Goal: Obtain resource: Obtain resource

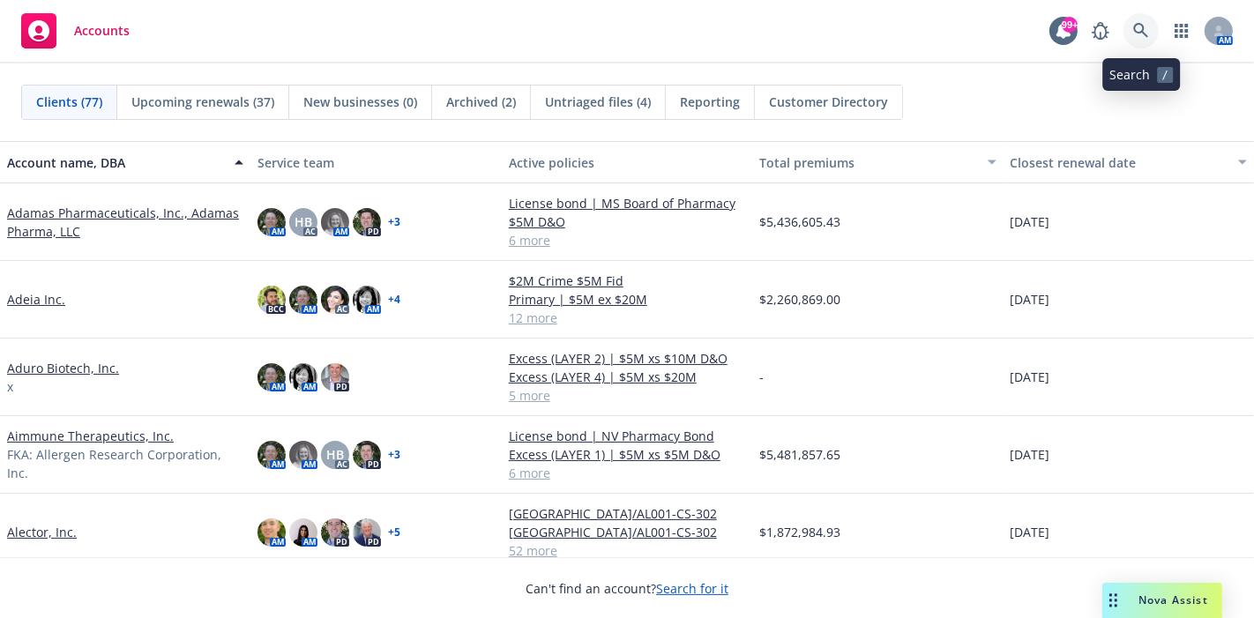
click at [1140, 30] on icon at bounding box center [1141, 31] width 16 height 16
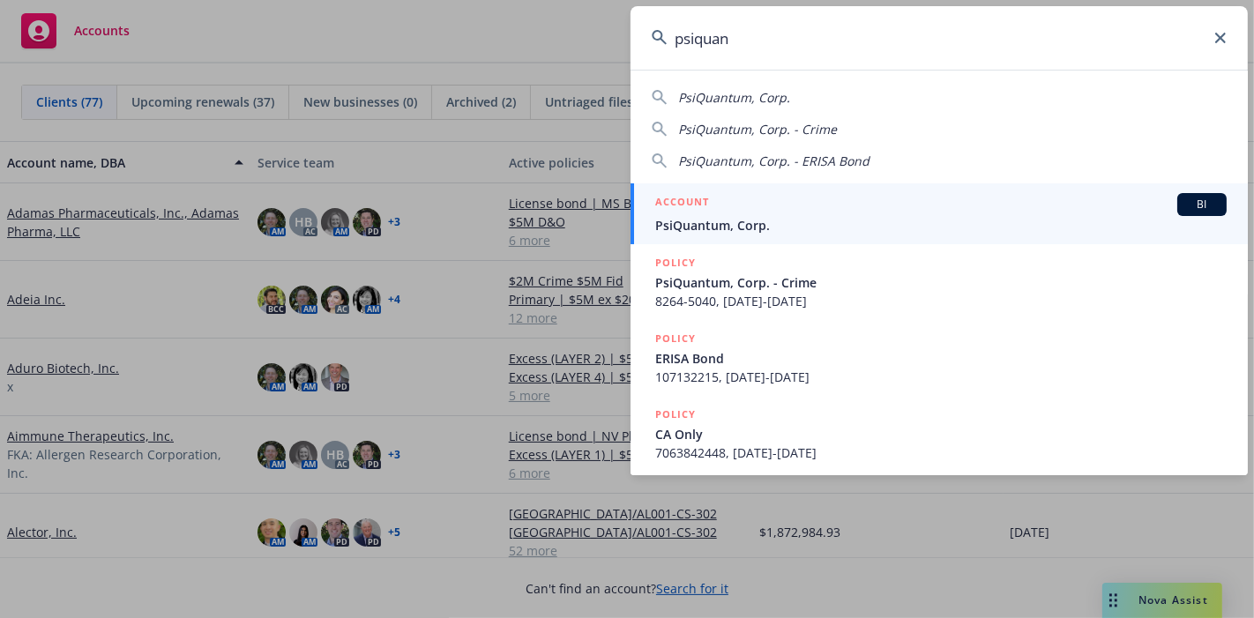
type input "psiquan"
click at [718, 224] on span "PsiQuantum, Corp." at bounding box center [940, 225] width 571 height 19
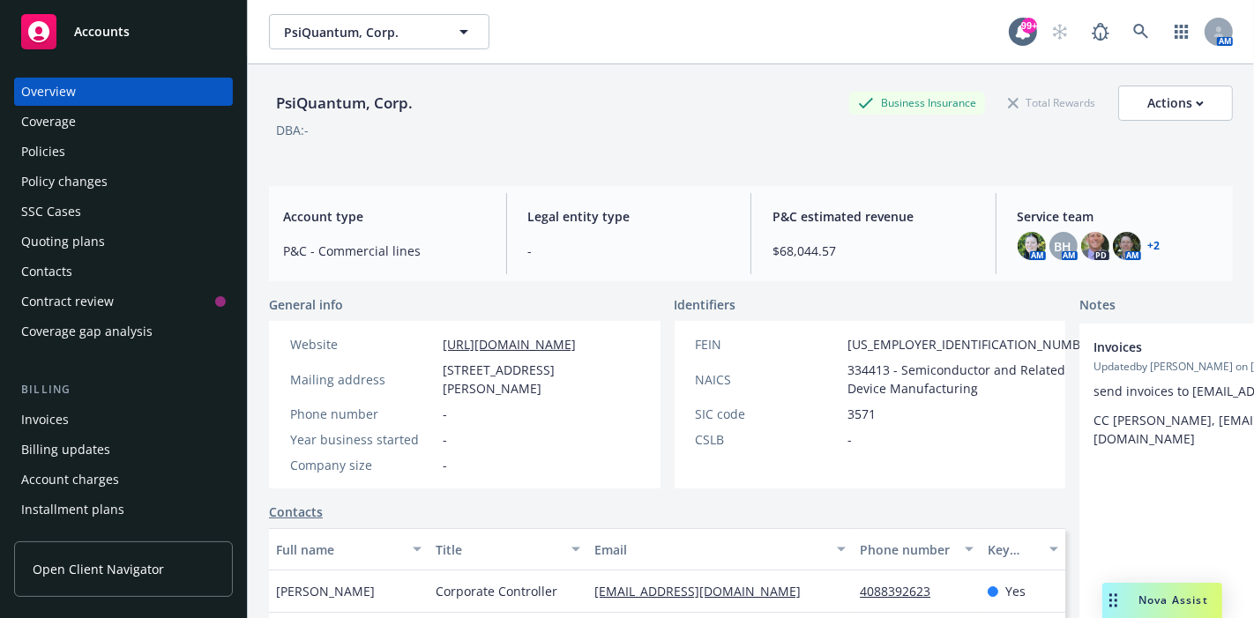
click at [72, 250] on div "Quoting plans" at bounding box center [63, 241] width 84 height 28
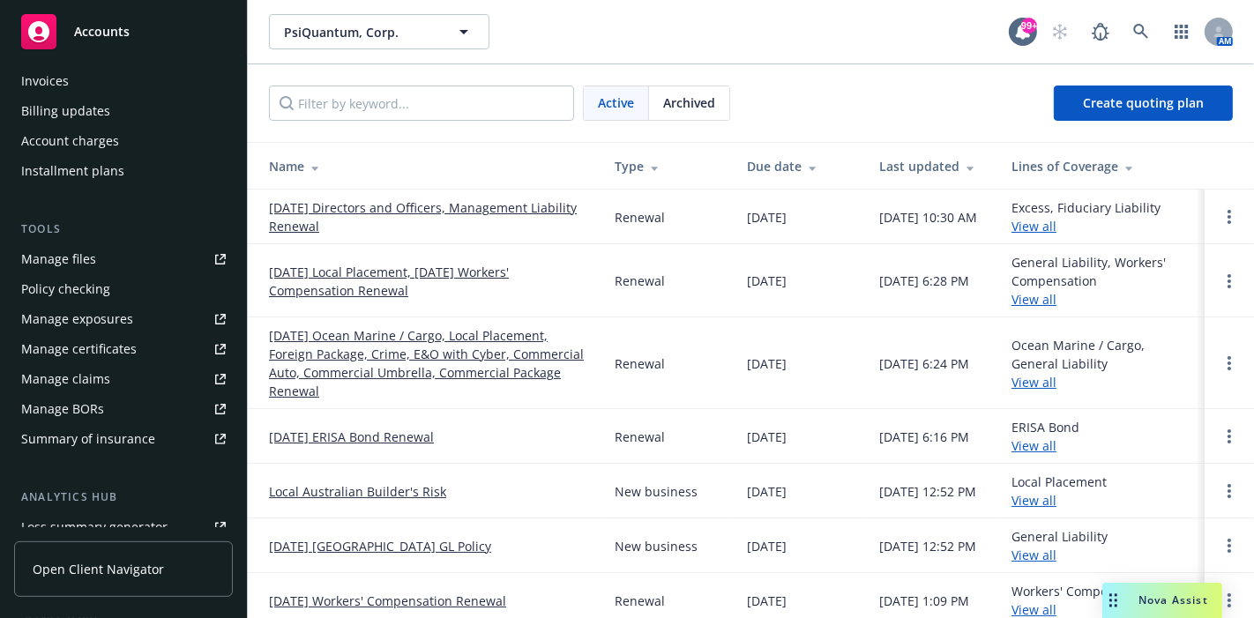
scroll to position [294, 0]
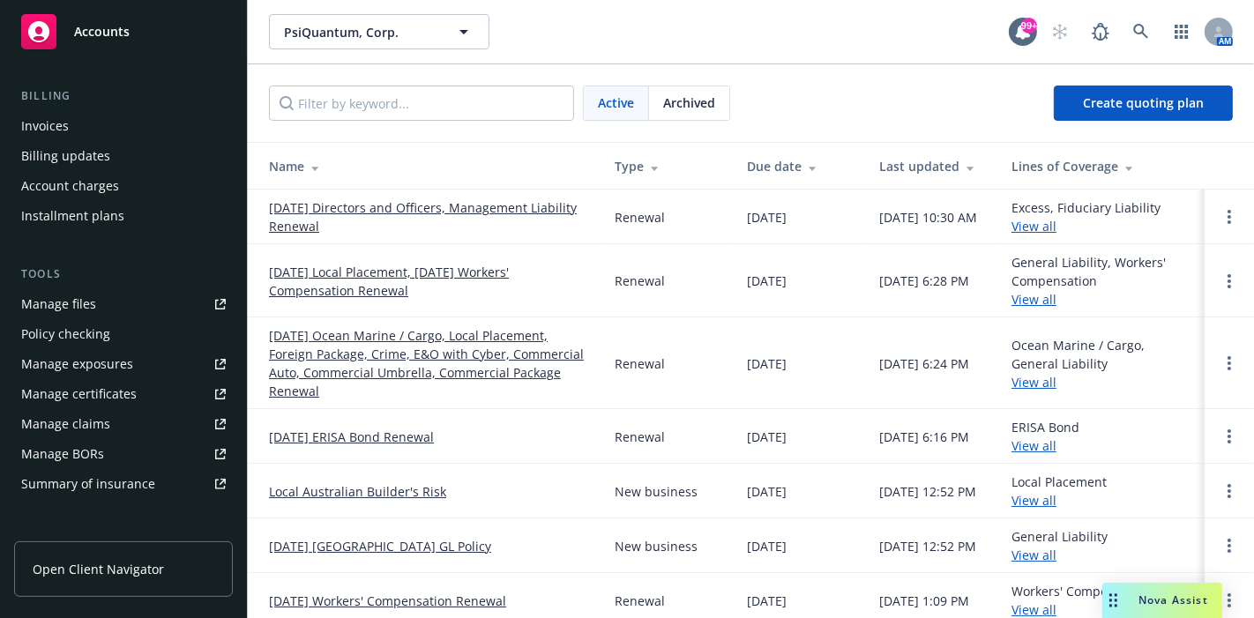
click at [53, 303] on div "Manage files" at bounding box center [58, 304] width 75 height 28
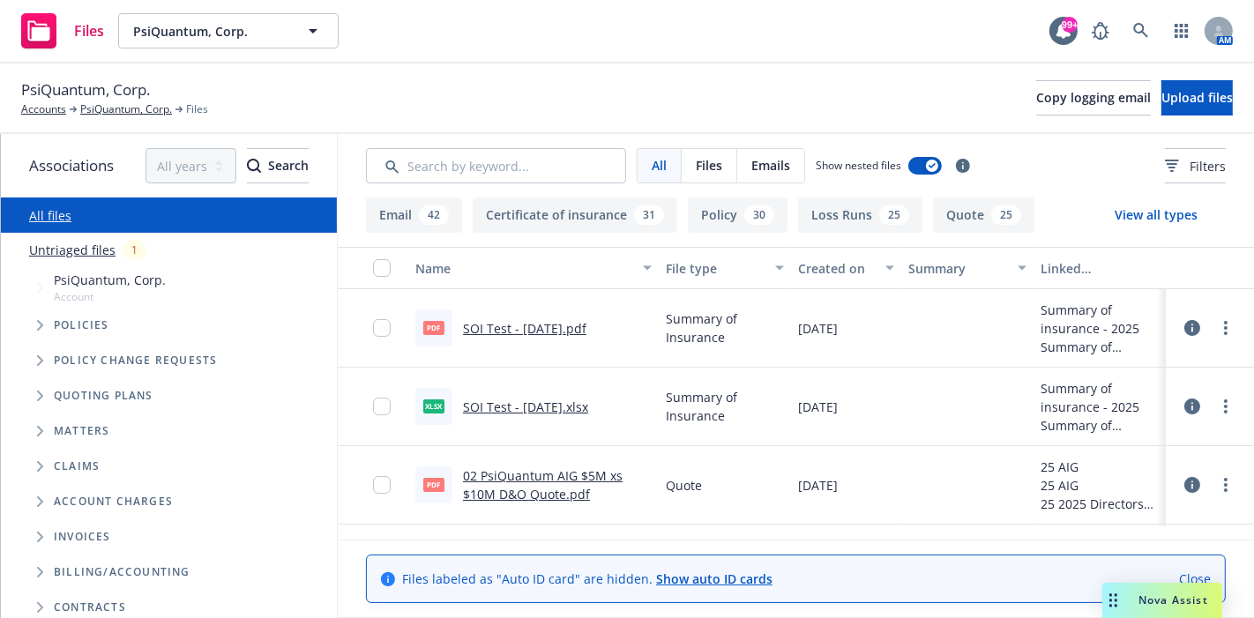
click at [817, 213] on button "Loss Runs 25" at bounding box center [860, 215] width 124 height 35
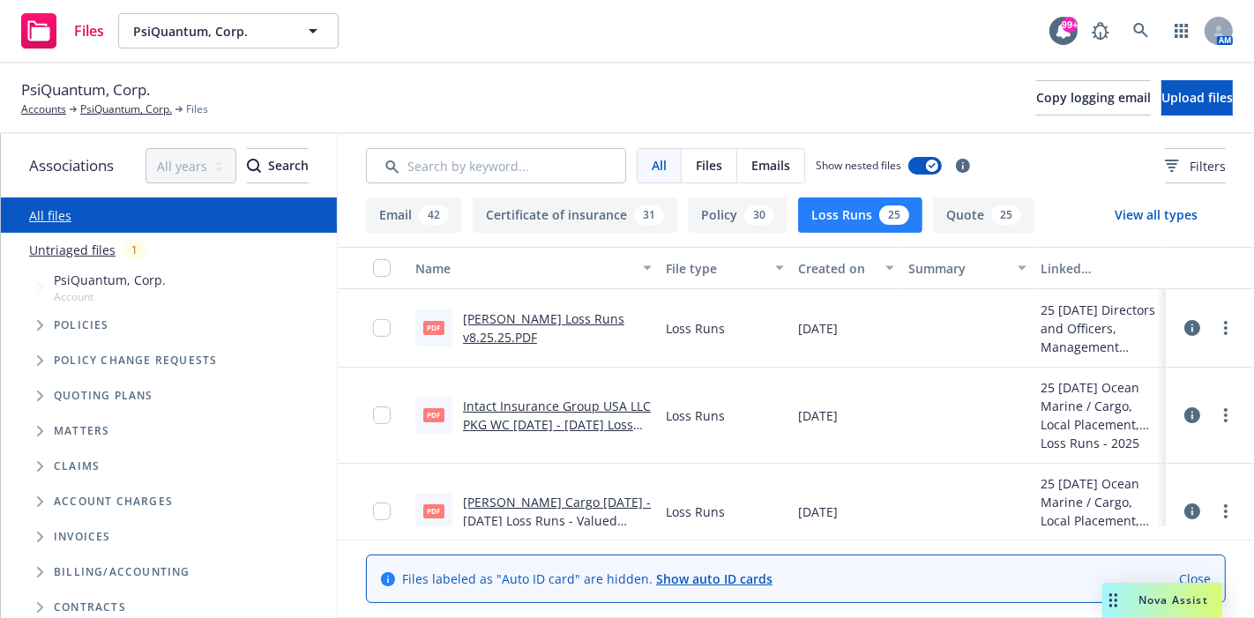
click at [516, 316] on link "[PERSON_NAME] Loss Runs v8.25.25.PDF" at bounding box center [543, 327] width 161 height 35
